Goal: Find specific page/section: Find specific page/section

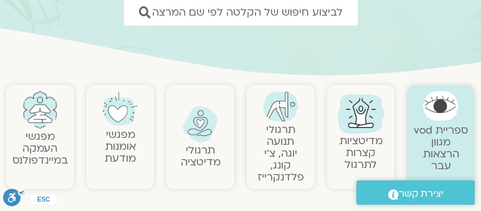
scroll to position [63, 0]
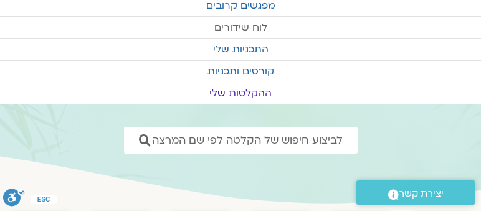
click at [248, 27] on link "לוח שידורים" at bounding box center [240, 27] width 481 height 21
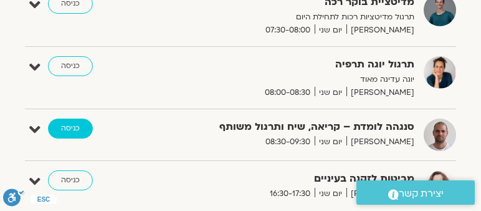
click at [72, 128] on link "כניסה" at bounding box center [70, 128] width 45 height 20
click at [72, 126] on link "כניסה" at bounding box center [70, 128] width 45 height 20
